Goal: Task Accomplishment & Management: Manage account settings

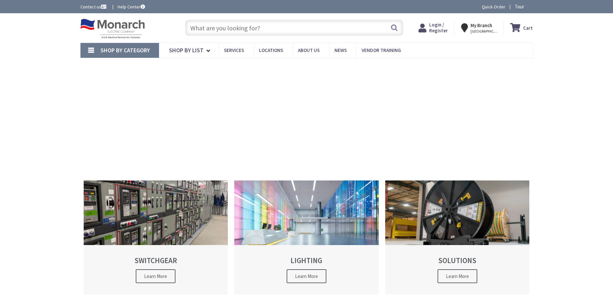
type input "[GEOGRAPHIC_DATA], [GEOGRAPHIC_DATA]"
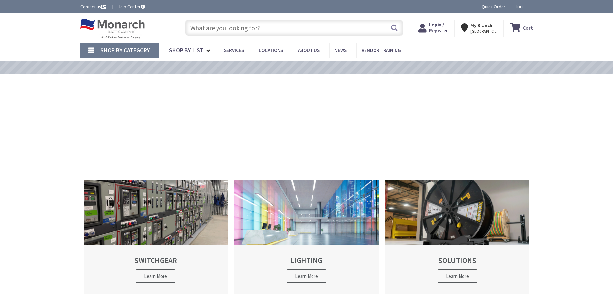
click at [433, 28] on span "Login / Register" at bounding box center [438, 28] width 19 height 12
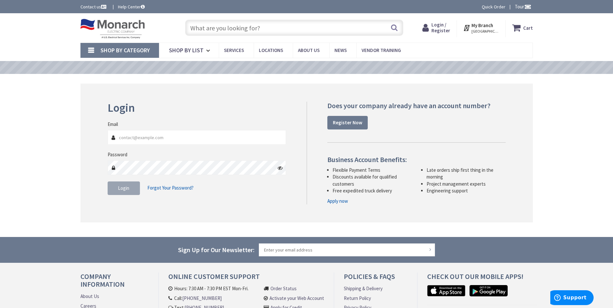
click at [163, 136] on input "Email" at bounding box center [197, 137] width 179 height 15
type input "dludwig@swiftelectrical.com"
click at [280, 168] on icon at bounding box center [279, 167] width 5 height 5
click at [124, 184] on button "Login" at bounding box center [124, 188] width 32 height 14
